Goal: Task Accomplishment & Management: Manage account settings

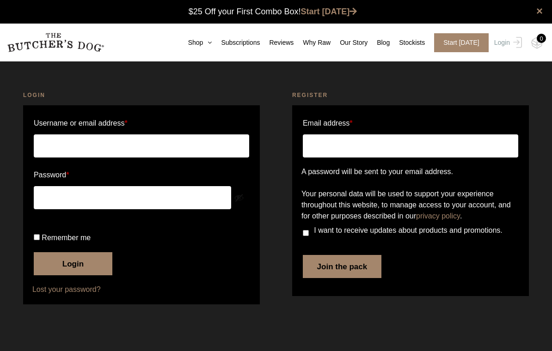
click at [61, 151] on input "Username or email address *" at bounding box center [141, 146] width 215 height 23
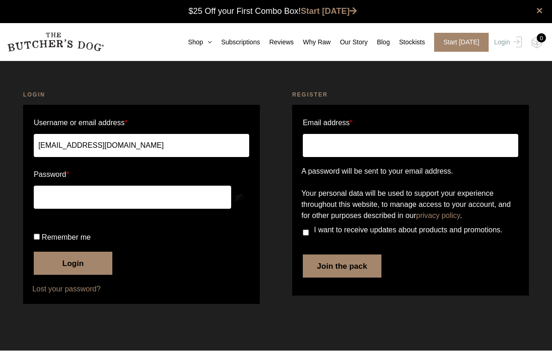
scroll to position [0, 0]
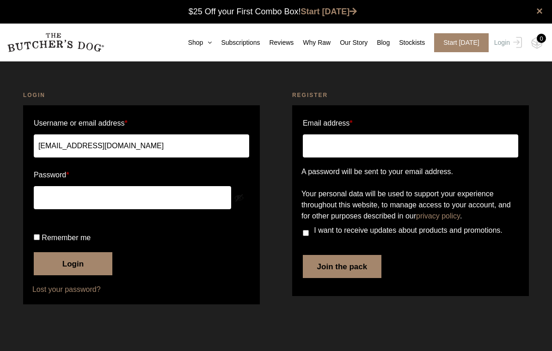
type input "shellkramer@hotmail.com"
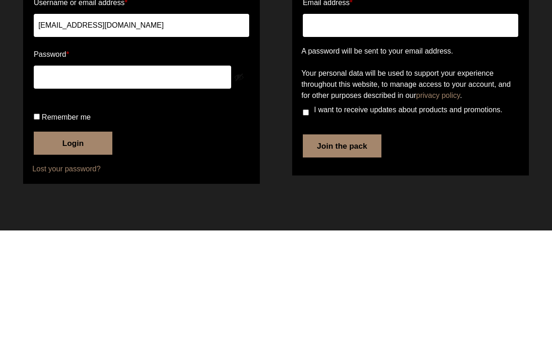
scroll to position [9, 0]
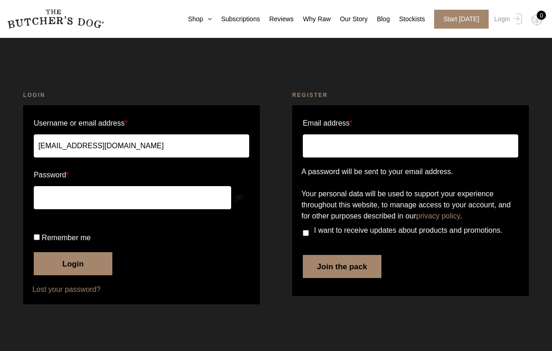
click at [78, 276] on button "Login" at bounding box center [73, 263] width 79 height 23
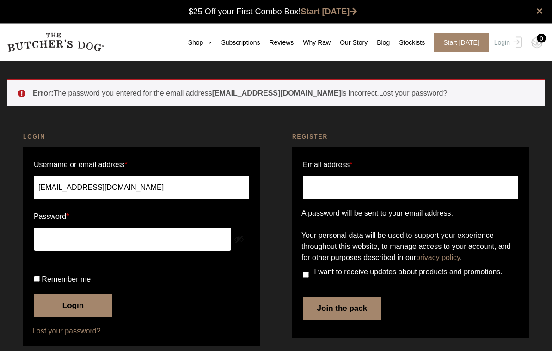
scroll to position [0, 0]
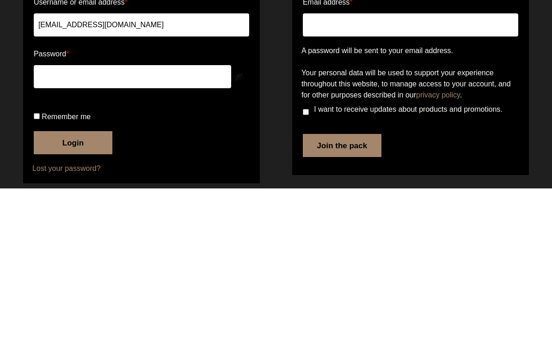
click at [144, 176] on input "shellkramer@hotmail.com" at bounding box center [141, 187] width 215 height 23
type input "shellkramer@hotmail.com"
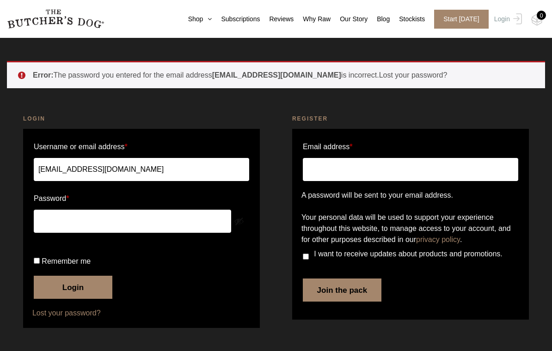
click at [84, 285] on button "Login" at bounding box center [73, 287] width 79 height 23
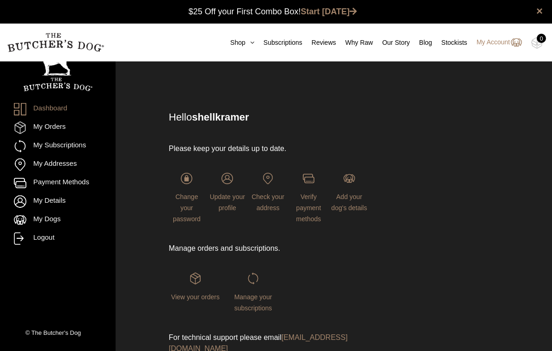
scroll to position [0, 0]
click at [0, 0] on img at bounding box center [0, 0] width 0 height 0
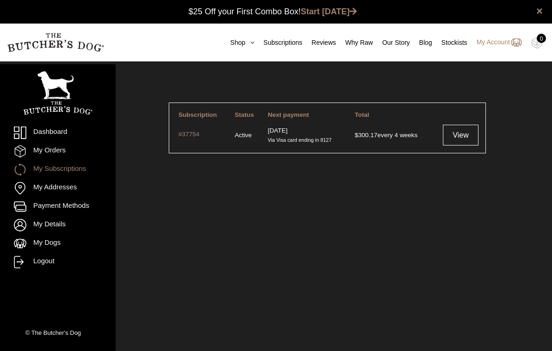
click at [467, 135] on link "View" at bounding box center [461, 135] width 36 height 21
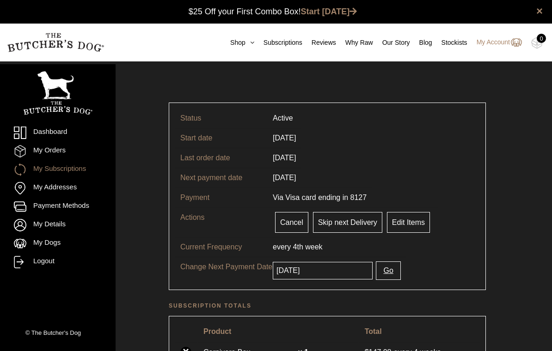
scroll to position [0, 0]
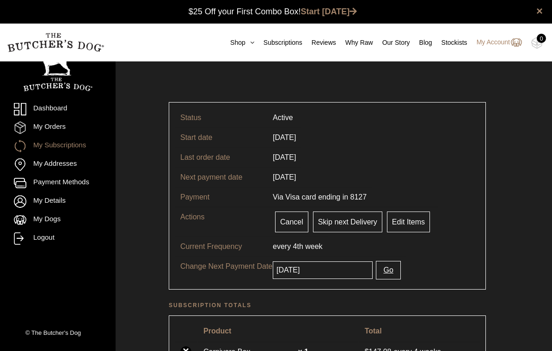
click at [329, 270] on input "2025-09-03" at bounding box center [323, 271] width 100 height 18
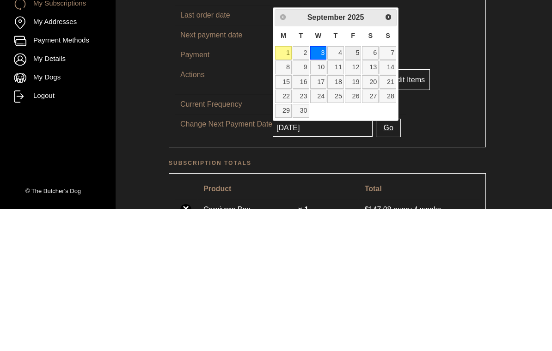
click at [355, 189] on link "5" at bounding box center [353, 195] width 17 height 13
type input "[DATE]"
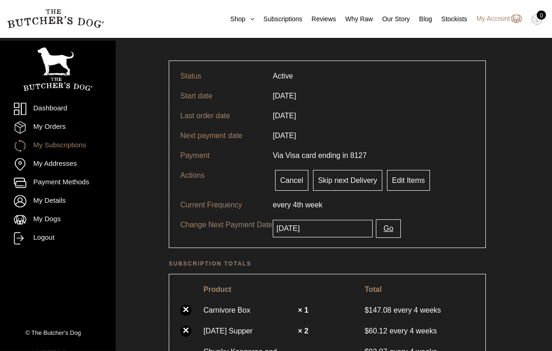
scroll to position [42, 0]
click at [412, 182] on link "Edit Items" at bounding box center [408, 180] width 43 height 21
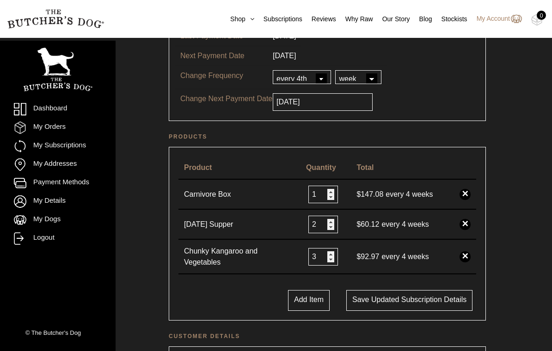
scroll to position [129, 0]
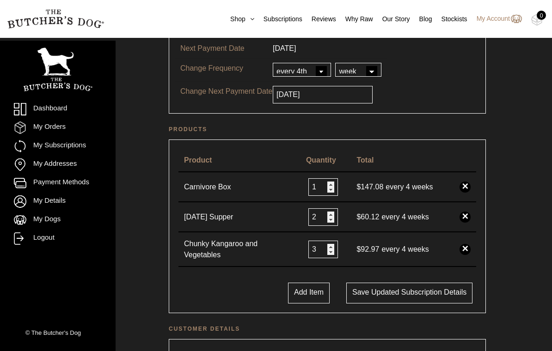
click at [297, 293] on button "Add Item" at bounding box center [309, 293] width 42 height 21
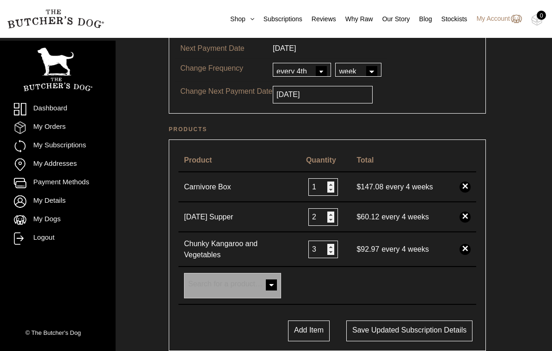
click at [273, 282] on span at bounding box center [271, 286] width 18 height 18
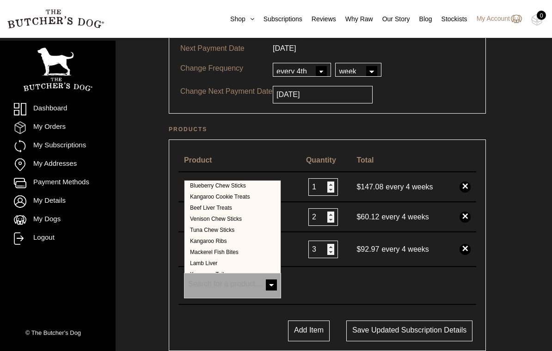
scroll to position [331, 0]
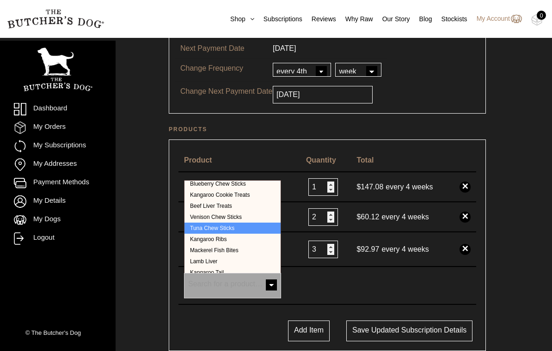
select select "39894"
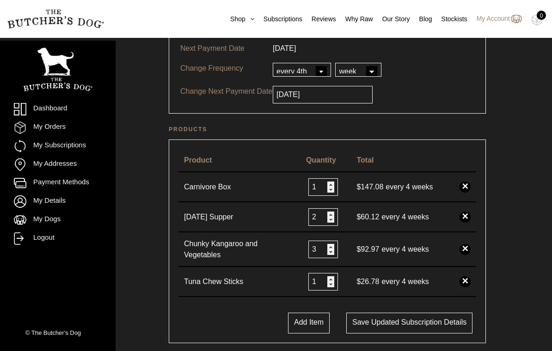
click at [404, 323] on button "Save updated subscription details" at bounding box center [409, 323] width 126 height 21
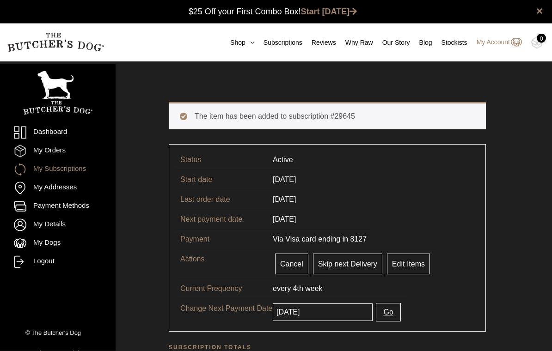
click at [317, 313] on input "2025-09-03" at bounding box center [323, 313] width 100 height 18
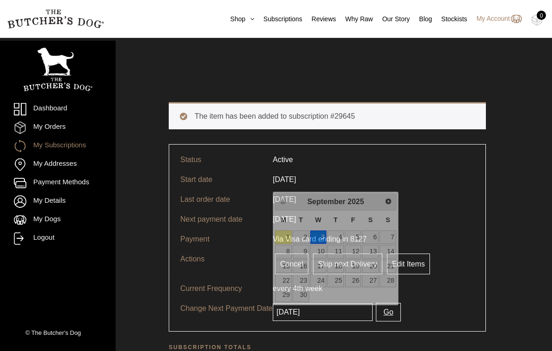
scroll to position [38, 0]
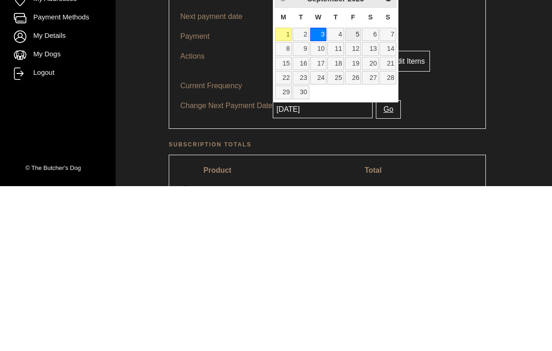
click at [357, 193] on link "5" at bounding box center [353, 199] width 17 height 13
type input "[DATE]"
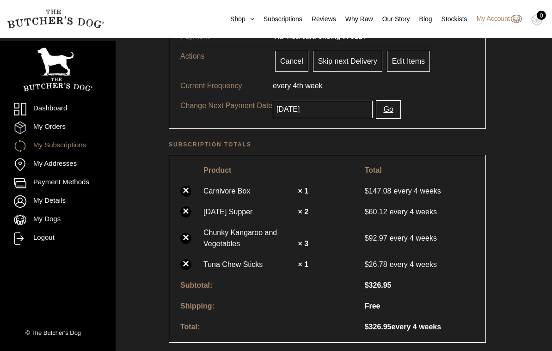
click at [391, 111] on button "Go" at bounding box center [388, 109] width 25 height 18
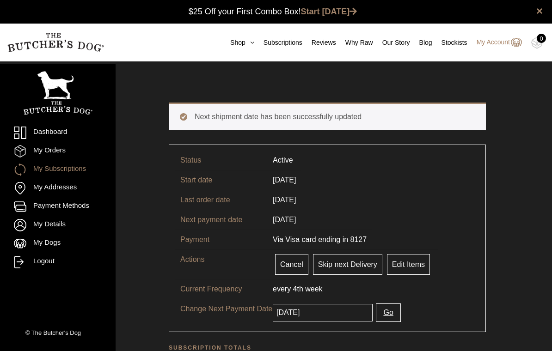
click at [43, 264] on link "Logout" at bounding box center [58, 262] width 88 height 12
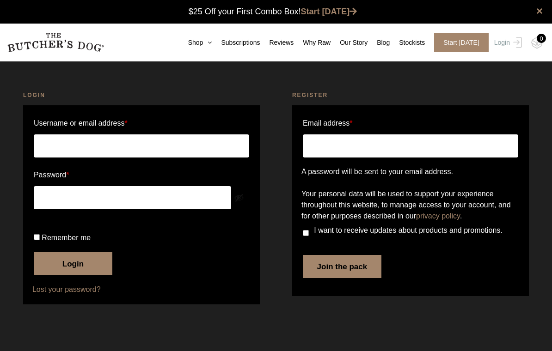
scroll to position [0, 0]
click at [539, 12] on link "×" at bounding box center [539, 11] width 6 height 11
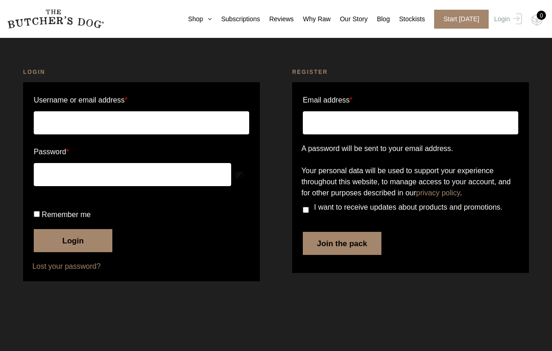
scroll to position [0, 0]
